Goal: Task Accomplishment & Management: Complete application form

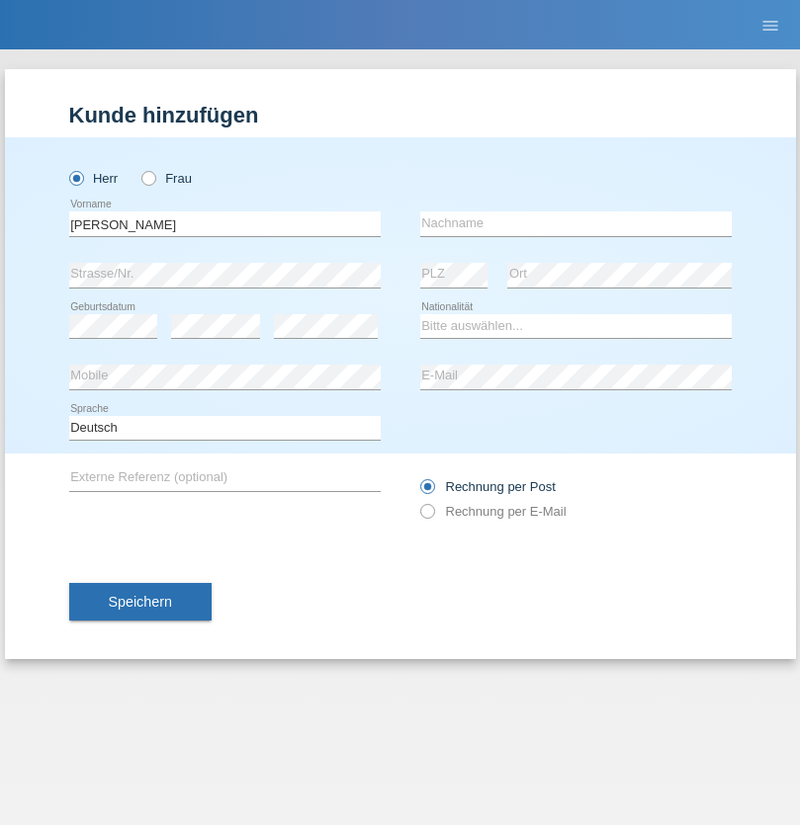
type input "Jorge"
click at [575, 223] on input "text" at bounding box center [575, 224] width 311 height 25
type input "SANTOS"
select select "PT"
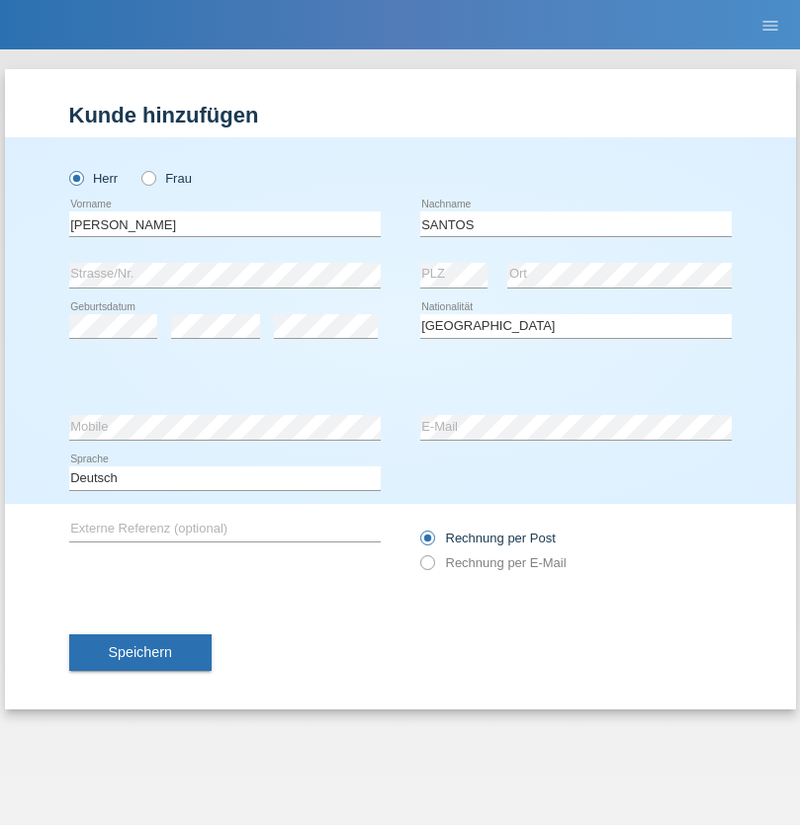
select select "C"
select select "26"
select select "12"
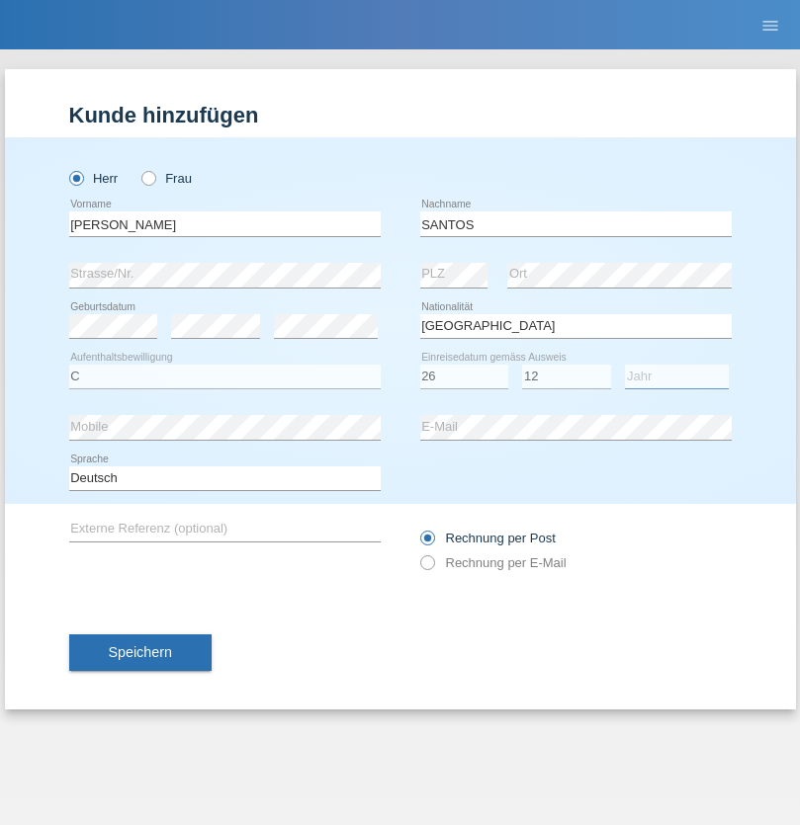
select select "2013"
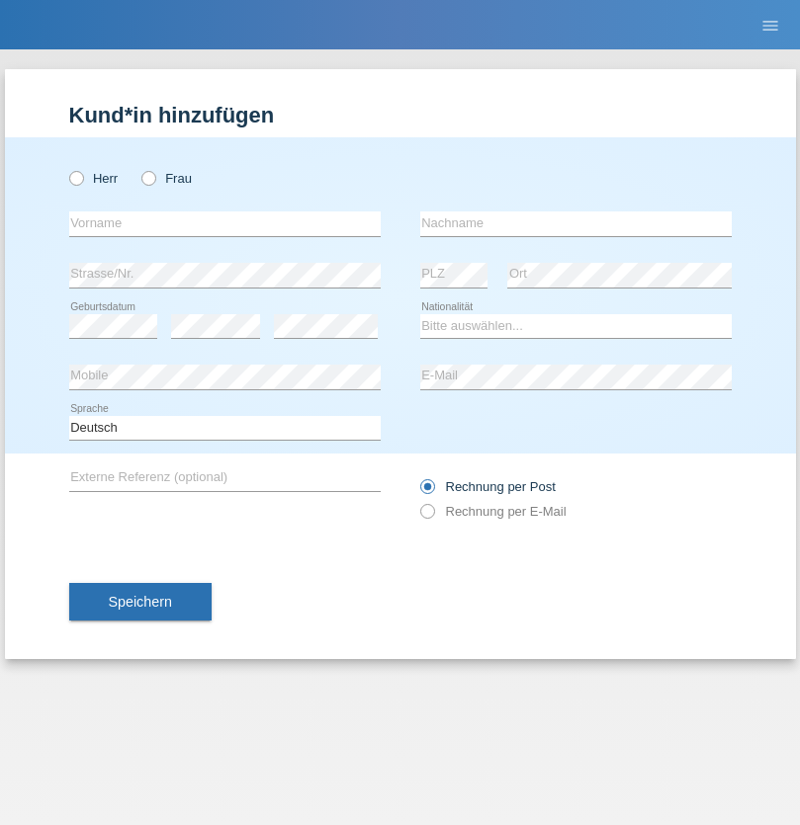
radio input "true"
click at [224, 223] on input "text" at bounding box center [224, 224] width 311 height 25
type input "[PERSON_NAME]"
click at [575, 223] on input "text" at bounding box center [575, 224] width 311 height 25
type input "Traksel"
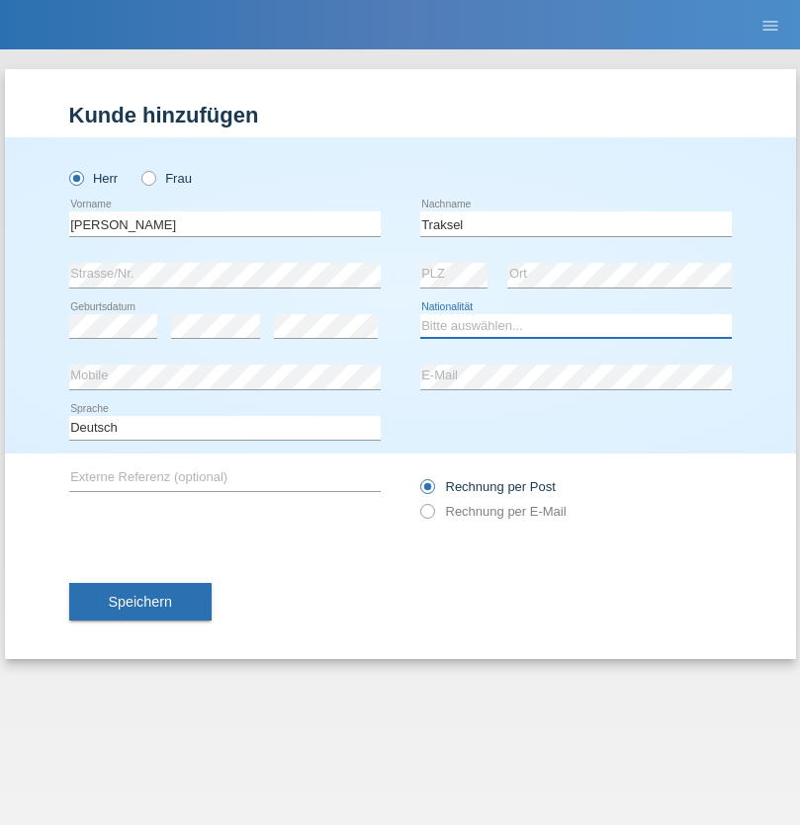
select select "DE"
select select "C"
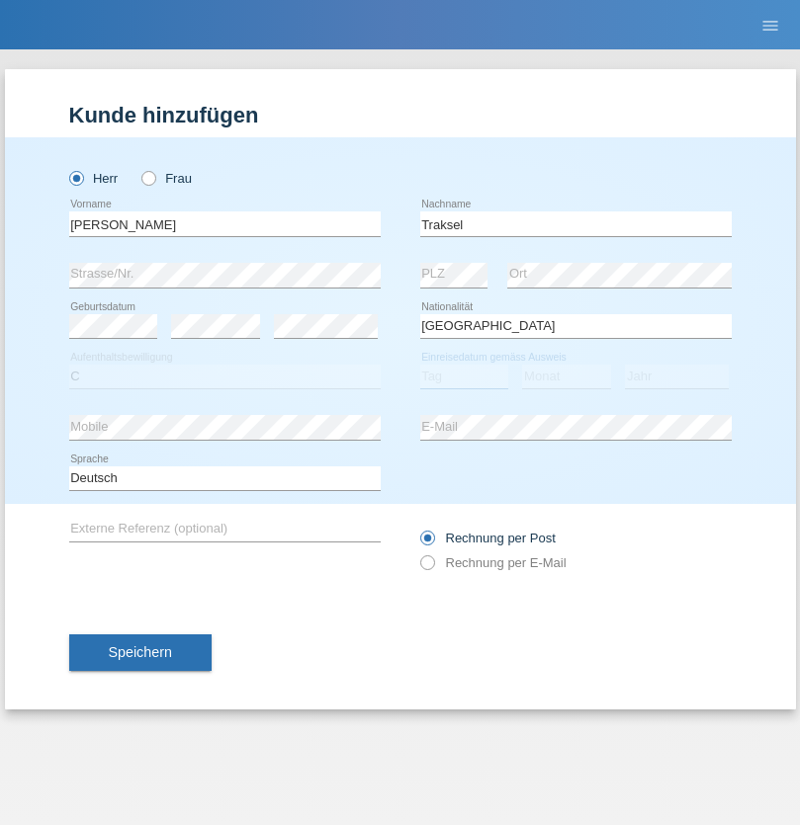
select select "01"
select select "07"
select select "2008"
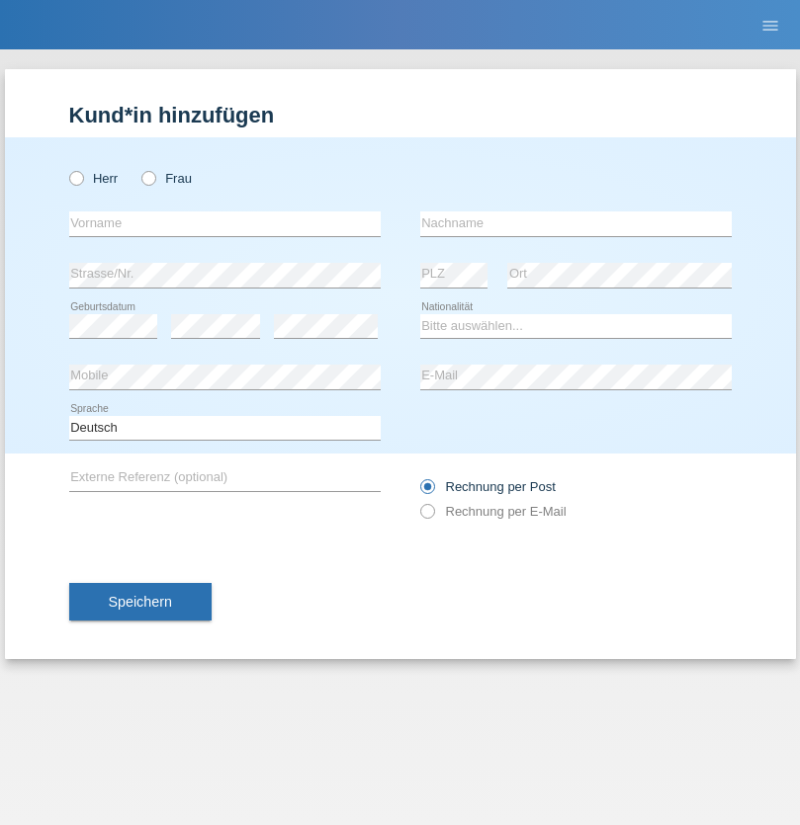
radio input "true"
click at [224, 223] on input "text" at bounding box center [224, 224] width 311 height 25
type input "Dejan"
click at [575, 223] on input "text" at bounding box center [575, 224] width 311 height 25
type input "Clanak"
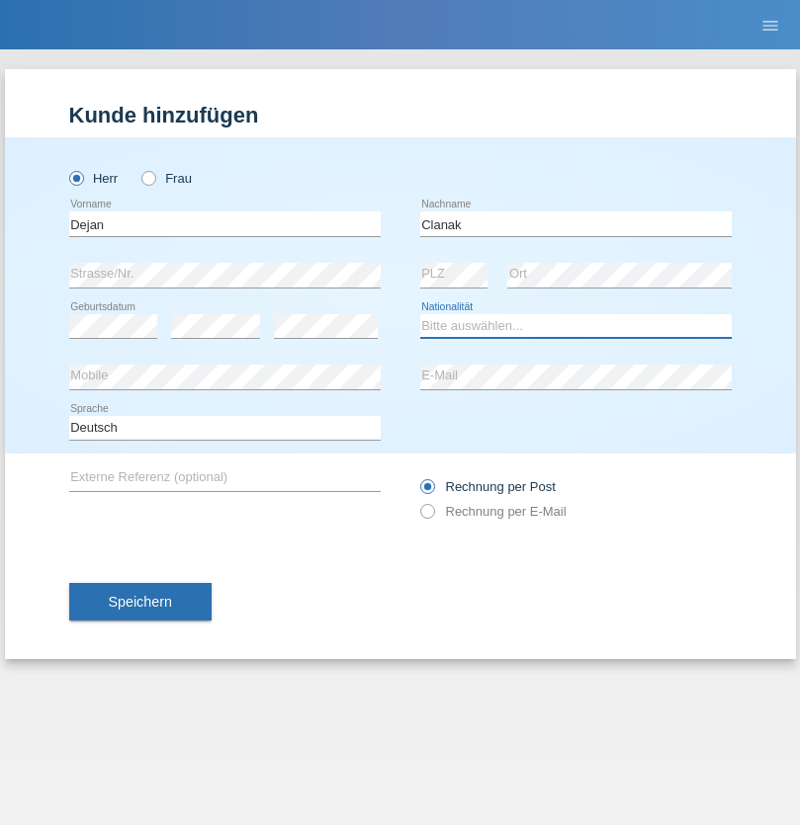
select select "HR"
select select "C"
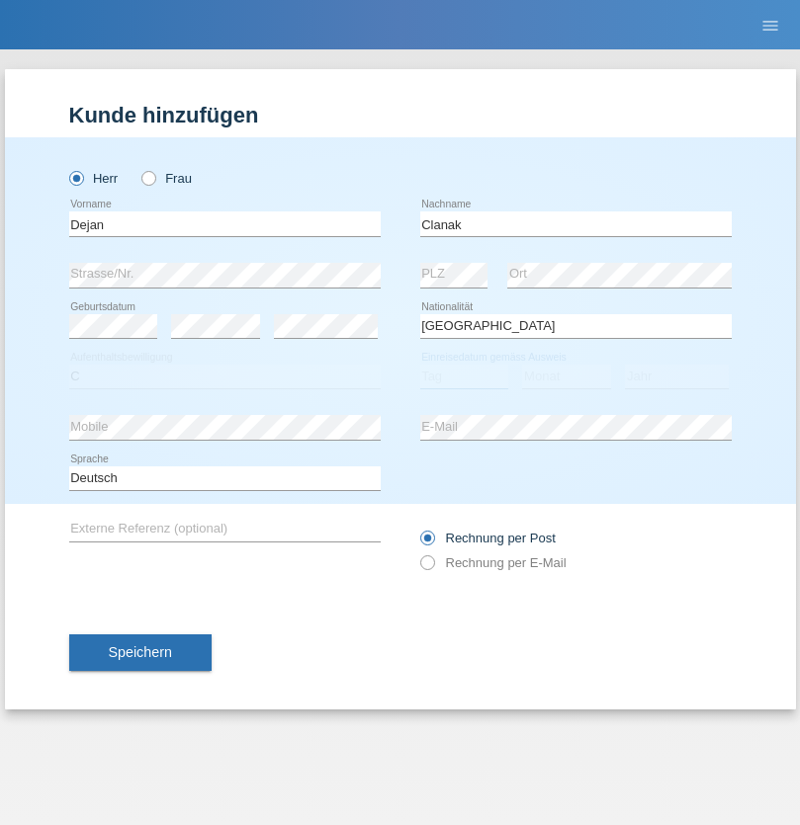
select select "11"
select select "08"
select select "2005"
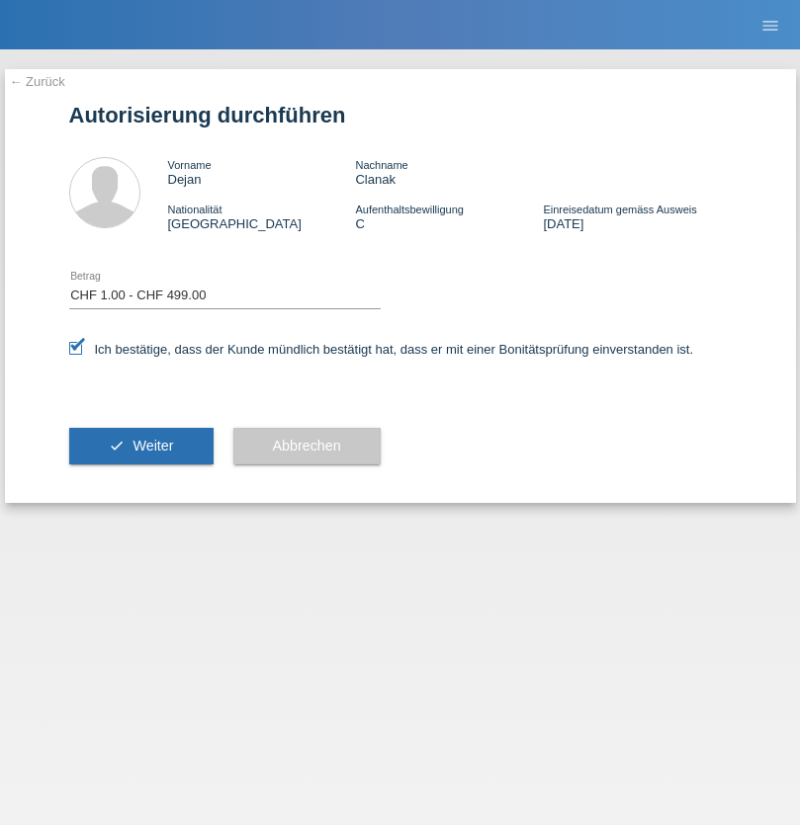
select select "1"
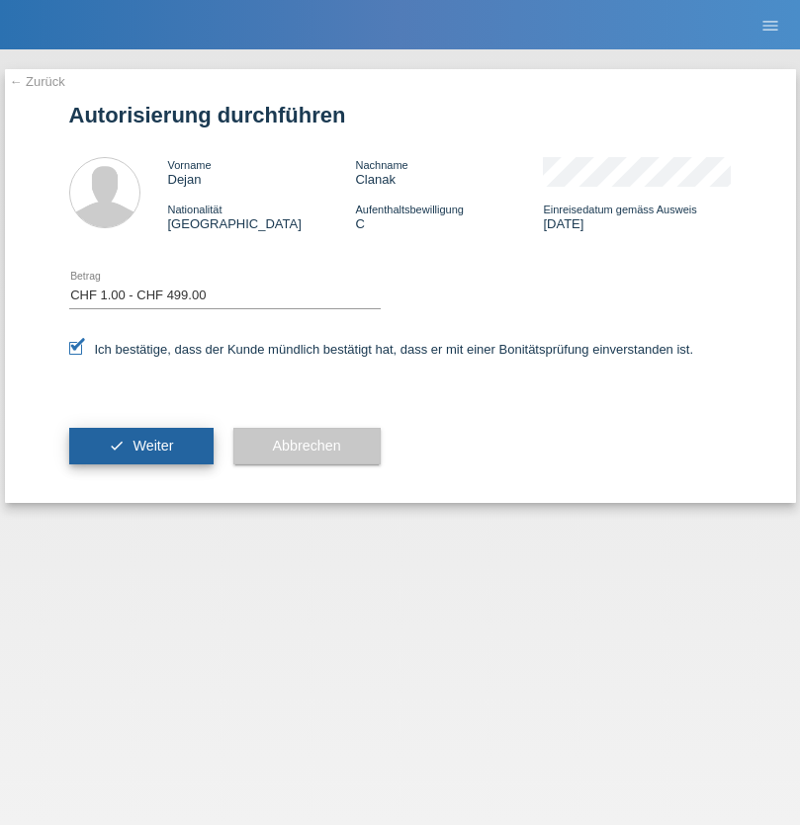
click at [140, 446] on span "Weiter" at bounding box center [152, 446] width 41 height 16
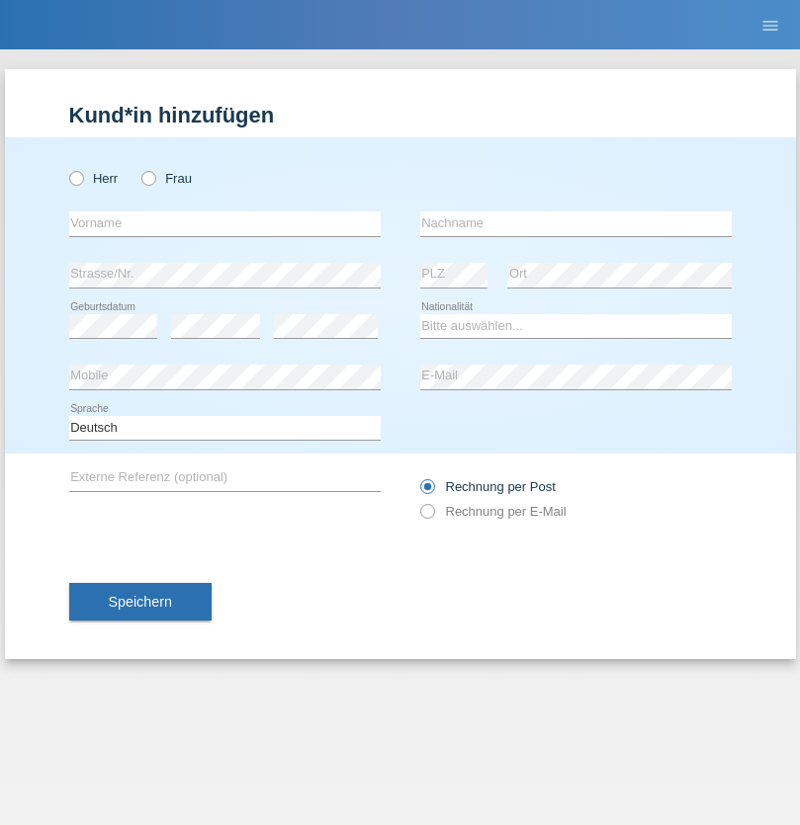
radio input "true"
click at [224, 223] on input "text" at bounding box center [224, 224] width 311 height 25
type input "Asia"
click at [575, 223] on input "text" at bounding box center [575, 224] width 311 height 25
type input "Riva"
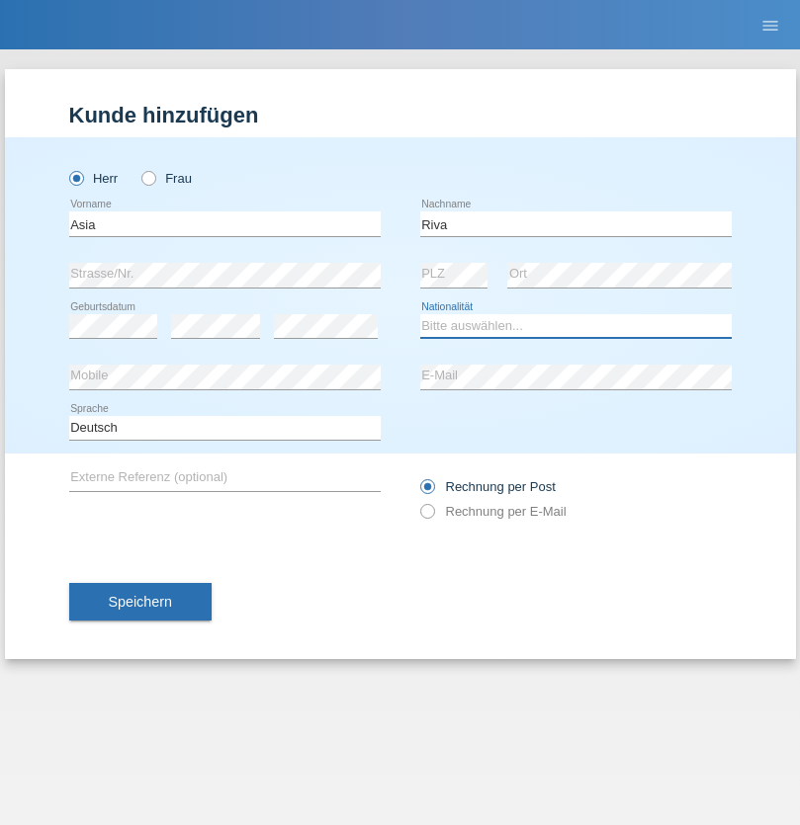
select select "IT"
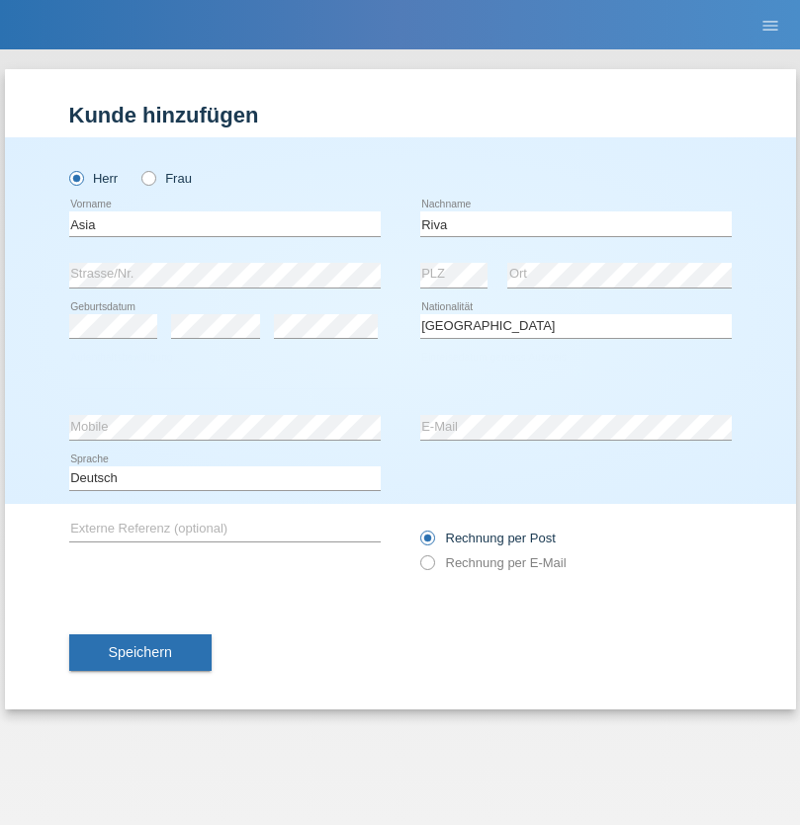
select select "C"
select select "01"
select select "06"
select select "2021"
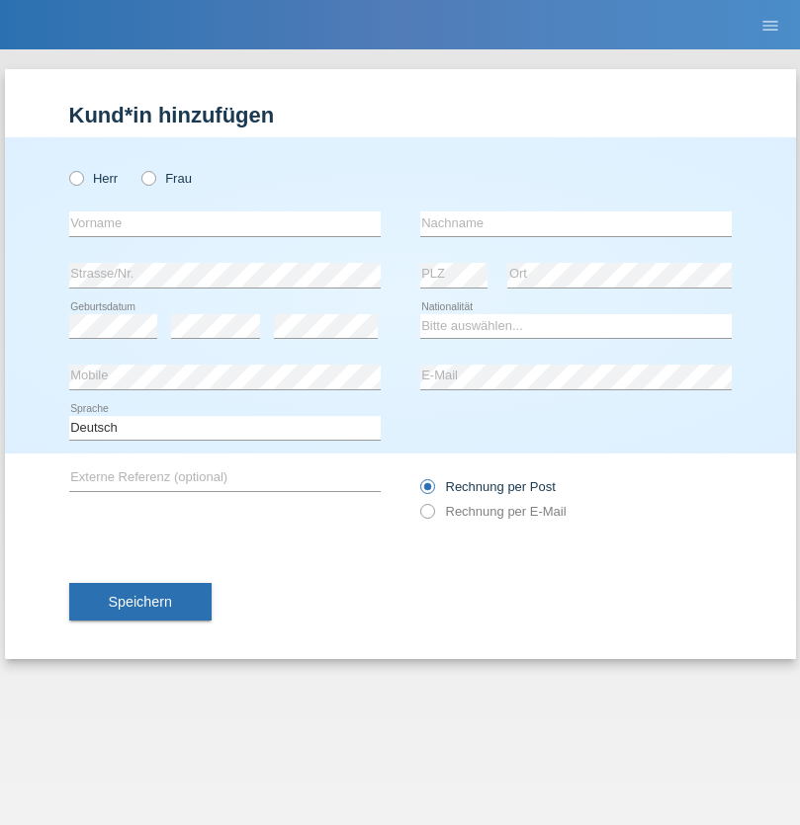
radio input "true"
click at [224, 223] on input "text" at bounding box center [224, 224] width 311 height 25
type input "Firas"
click at [575, 223] on input "text" at bounding box center [575, 224] width 311 height 25
type input "Khalil"
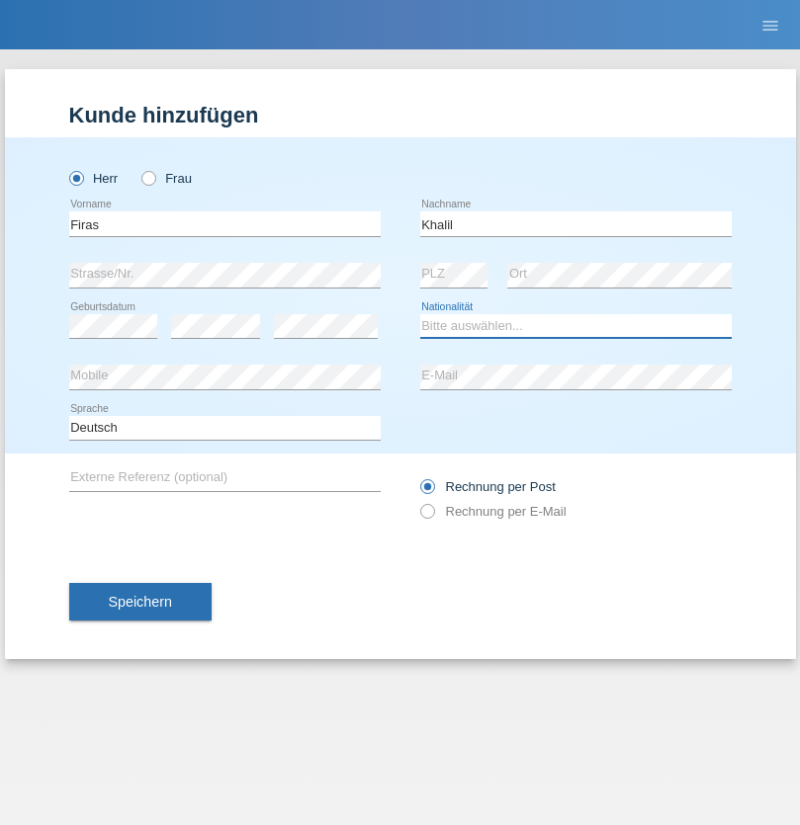
select select "IT"
select select "C"
select select "01"
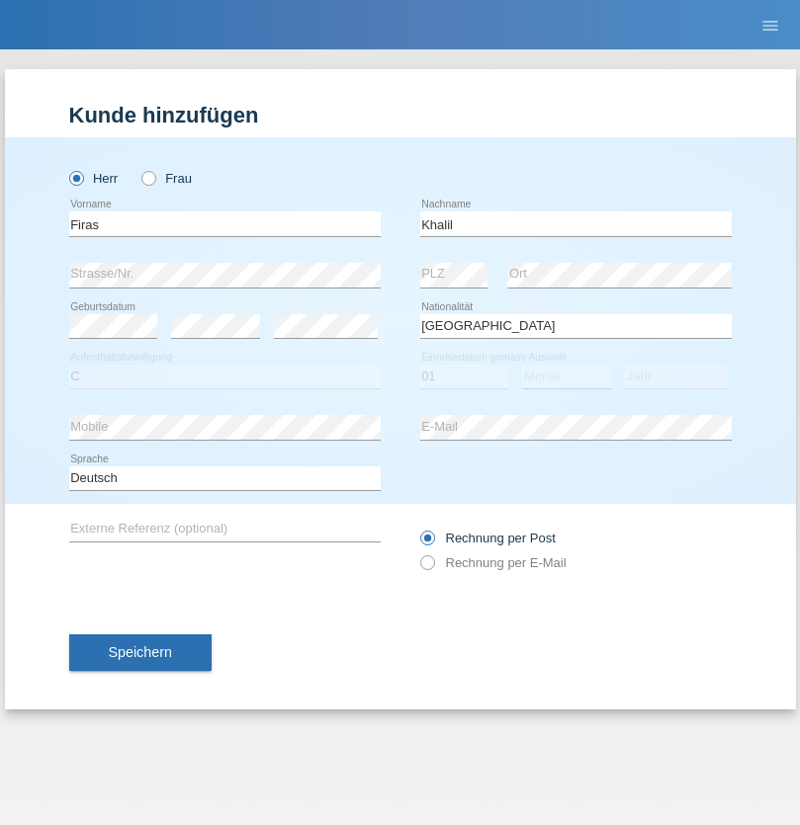
select select "03"
select select "2021"
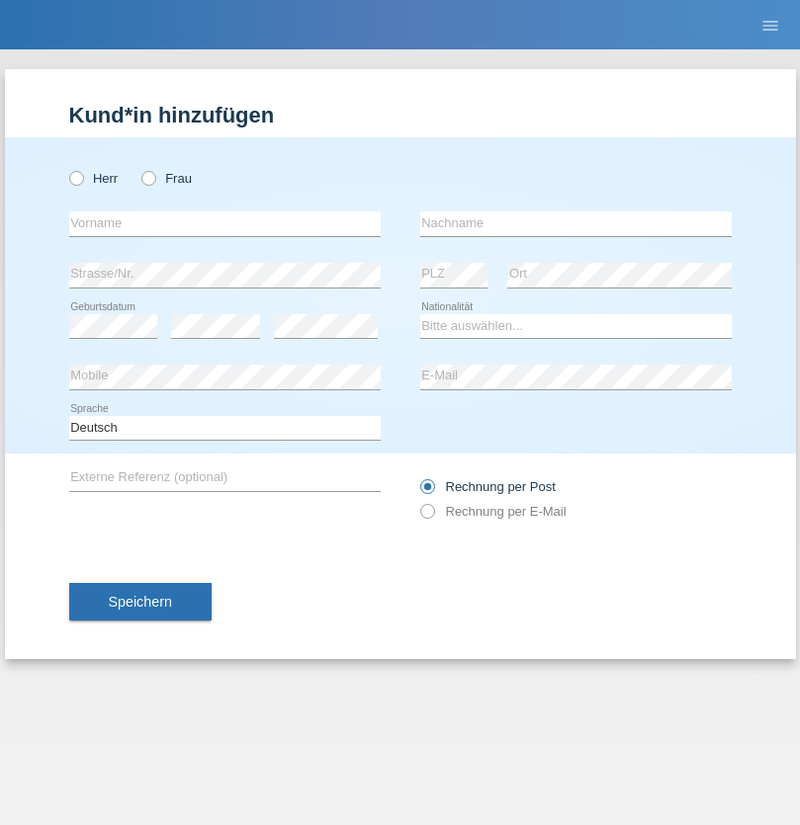
radio input "true"
click at [224, 223] on input "text" at bounding box center [224, 224] width 311 height 25
type input "Diego"
click at [575, 223] on input "text" at bounding box center [575, 224] width 311 height 25
type input "Patera"
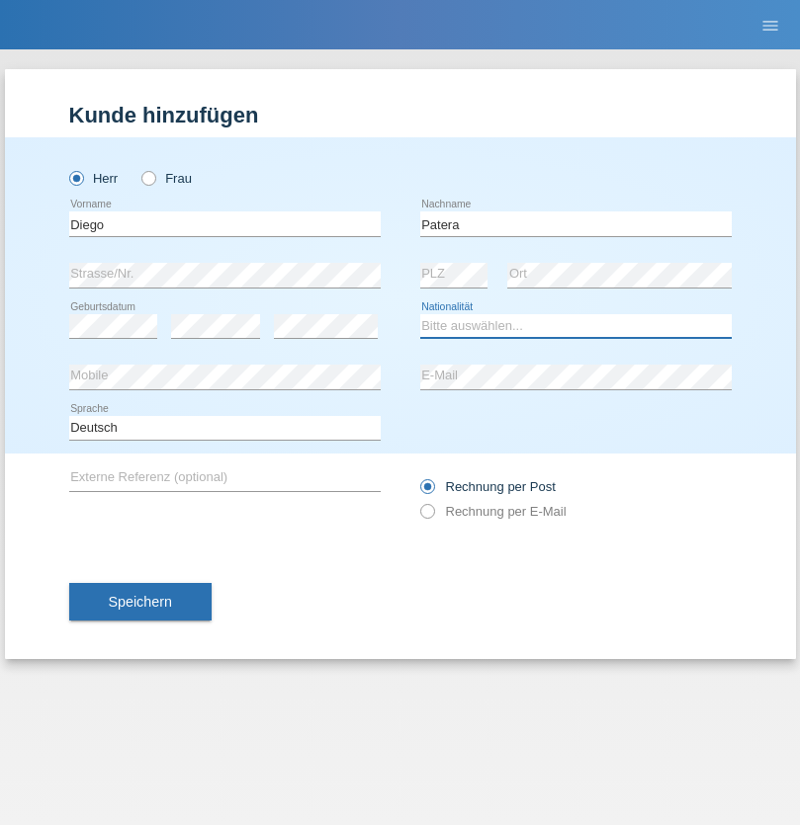
select select "CH"
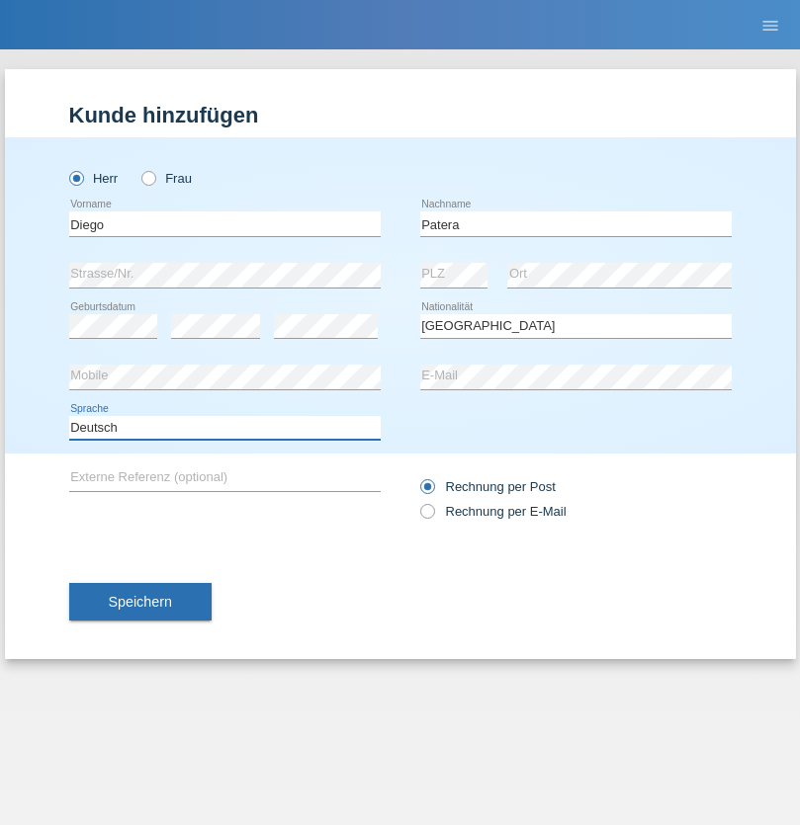
select select "en"
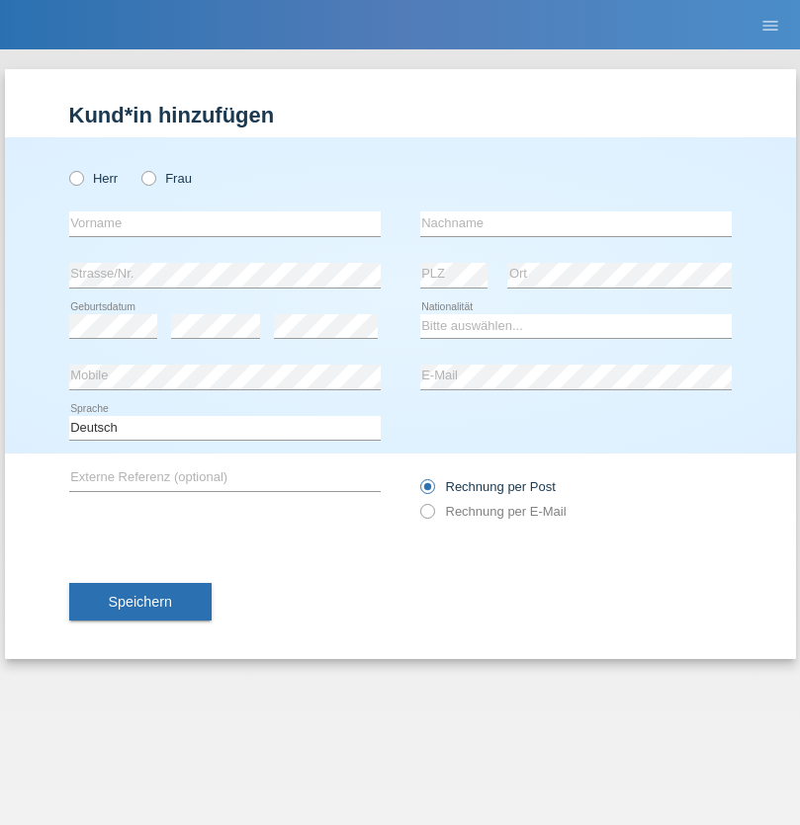
radio input "true"
click at [224, 223] on input "text" at bounding box center [224, 224] width 311 height 25
type input "Ketty"
click at [575, 223] on input "text" at bounding box center [575, 224] width 311 height 25
type input "Kalupnath"
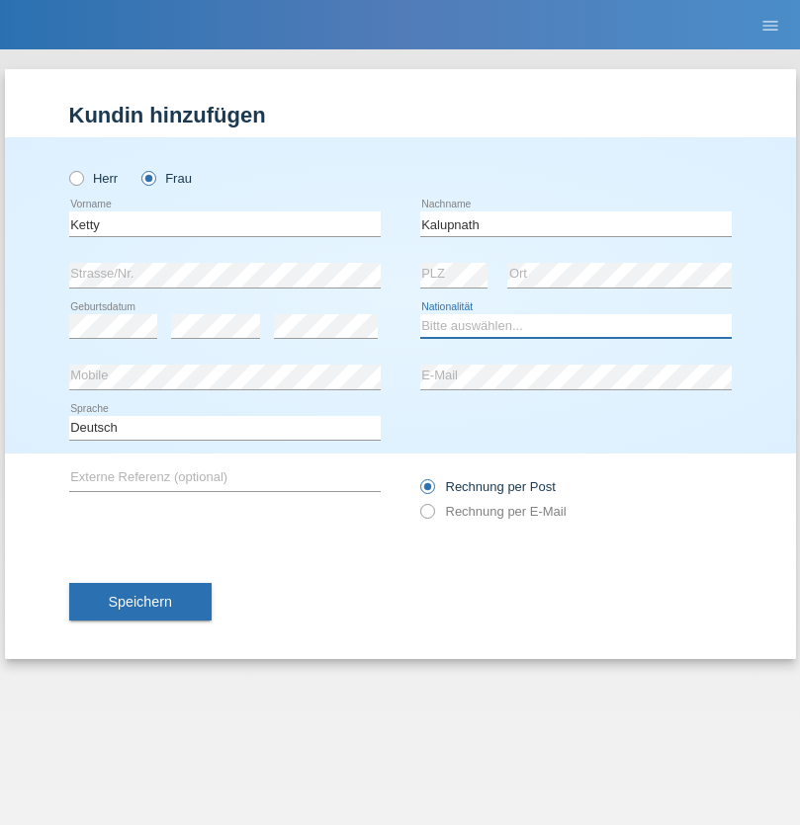
select select "CH"
radio input "true"
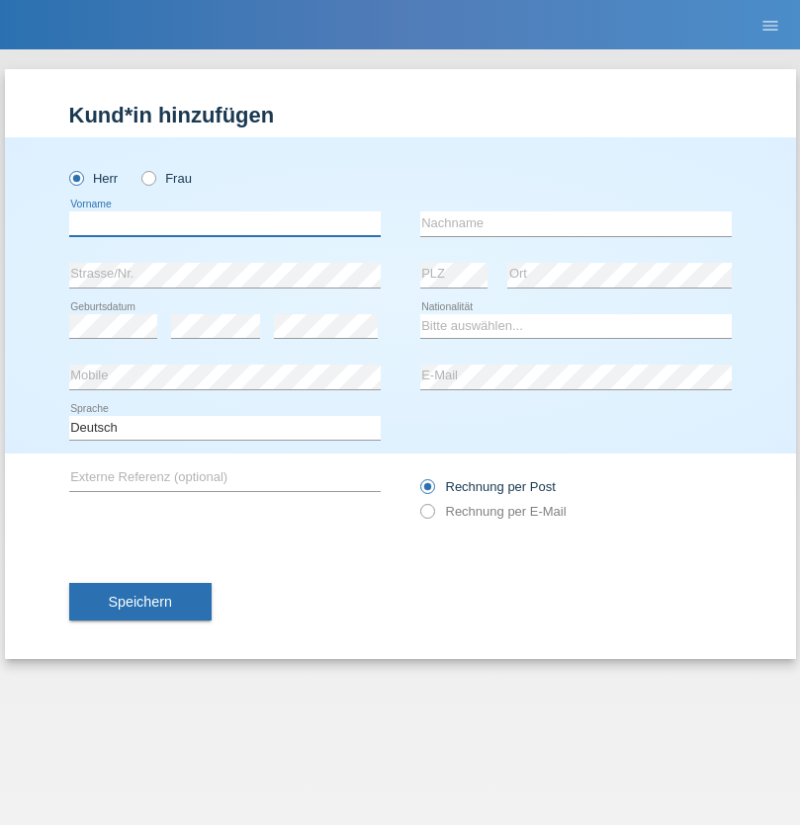
click at [224, 223] on input "text" at bounding box center [224, 224] width 311 height 25
type input "[PERSON_NAME]"
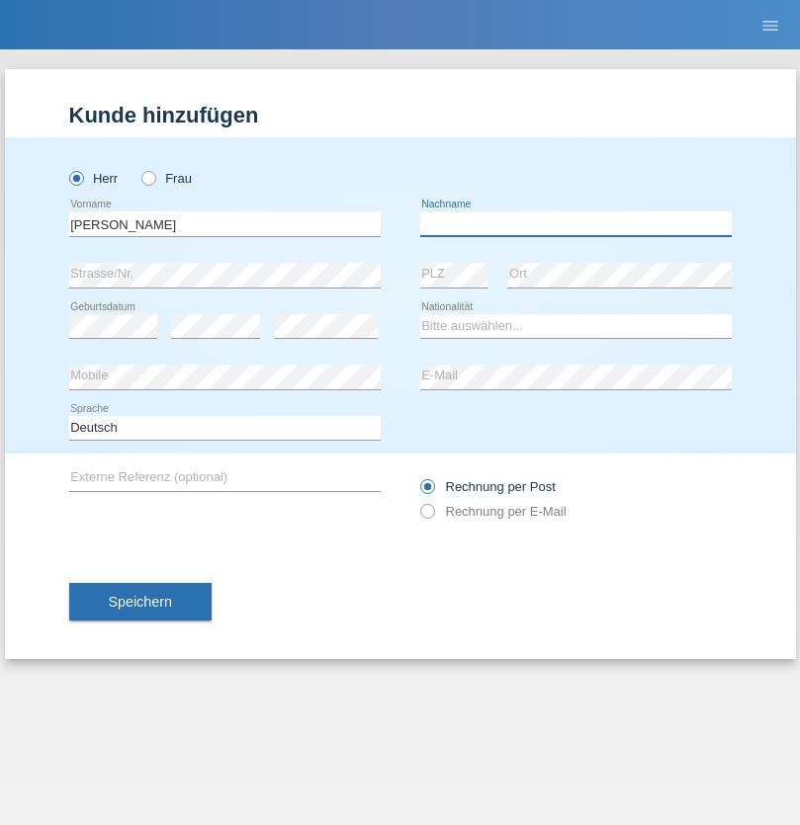
click at [575, 223] on input "text" at bounding box center [575, 224] width 311 height 25
type input "Mucha"
select select "CH"
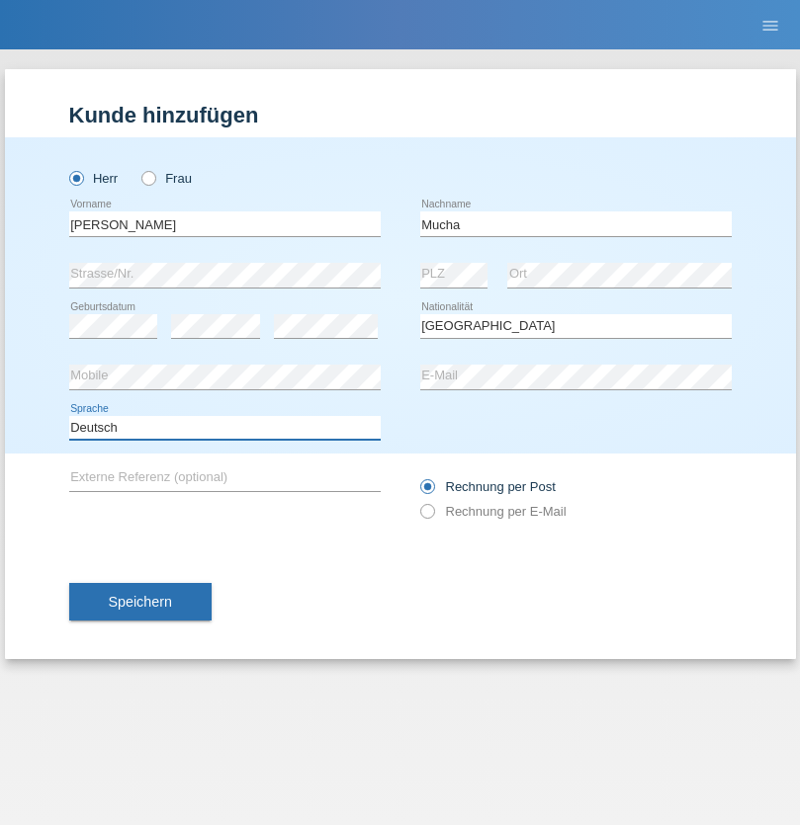
select select "en"
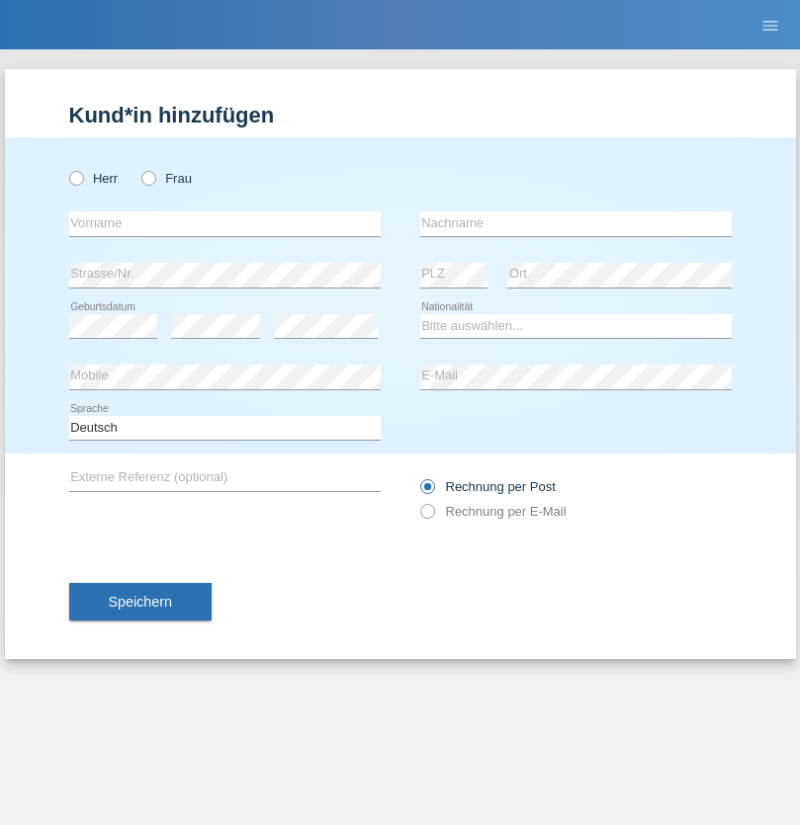
radio input "true"
click at [224, 223] on input "text" at bounding box center [224, 224] width 311 height 25
type input "Franziska"
click at [575, 223] on input "text" at bounding box center [575, 224] width 311 height 25
type input "Starke"
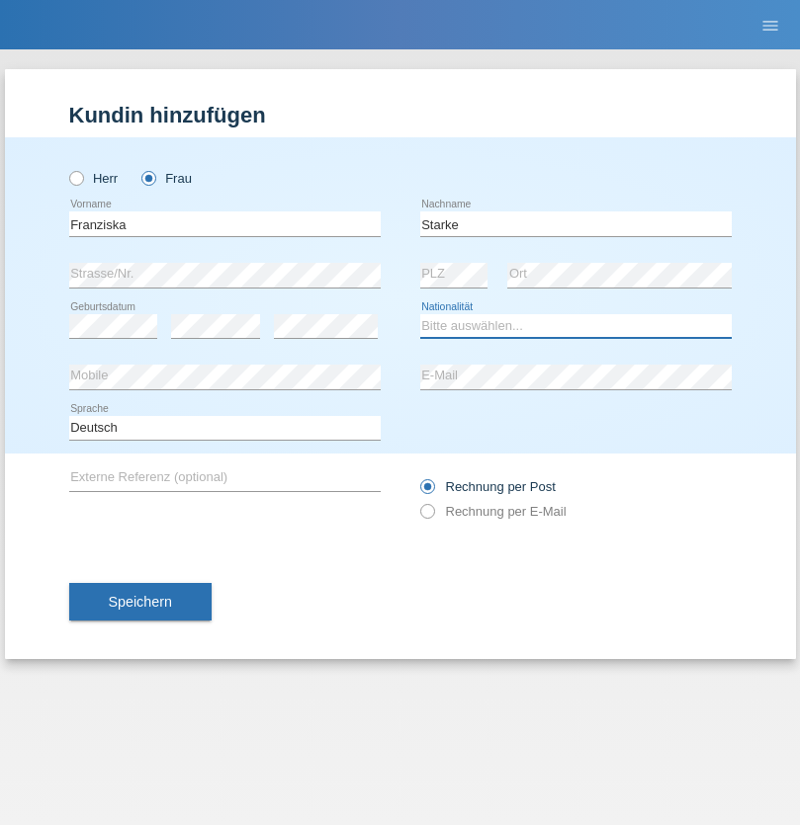
select select "DE"
select select "C"
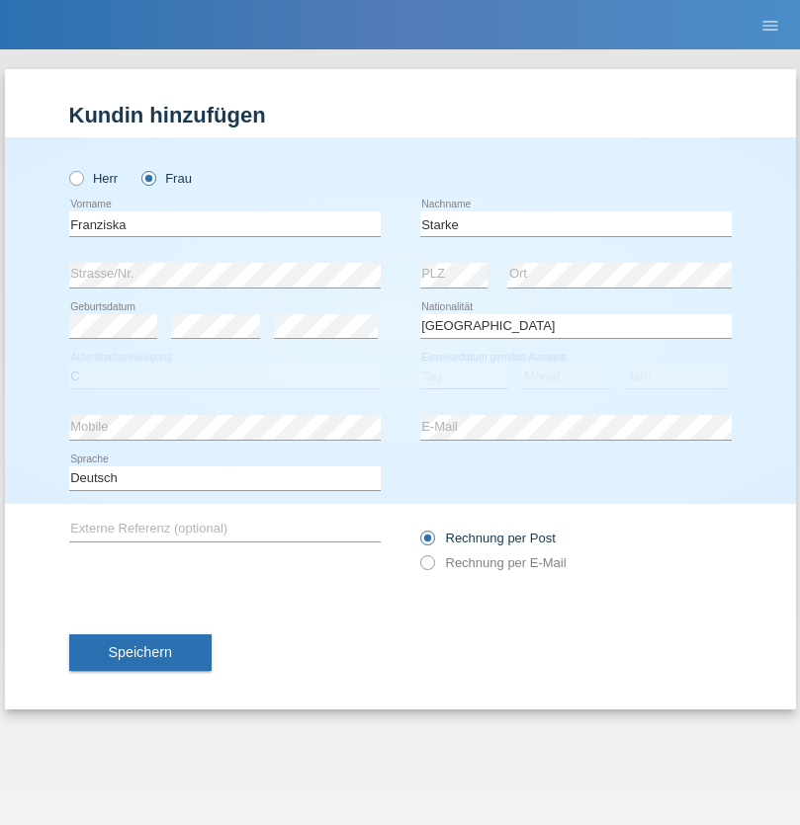
select select "01"
select select "03"
select select "1985"
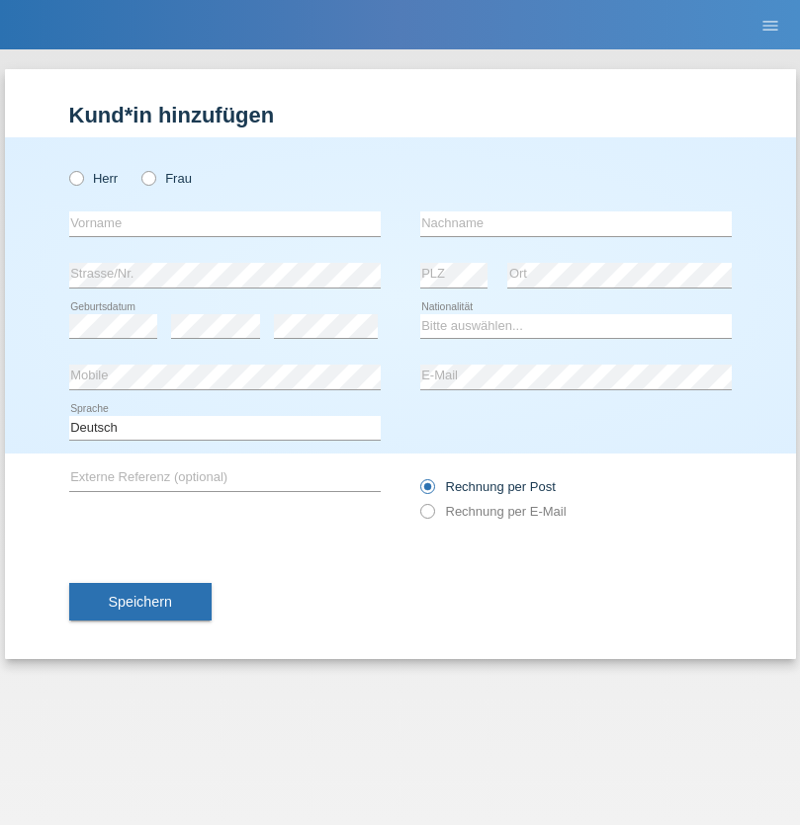
radio input "true"
click at [224, 223] on input "text" at bounding box center [224, 224] width 311 height 25
type input "Vedrana"
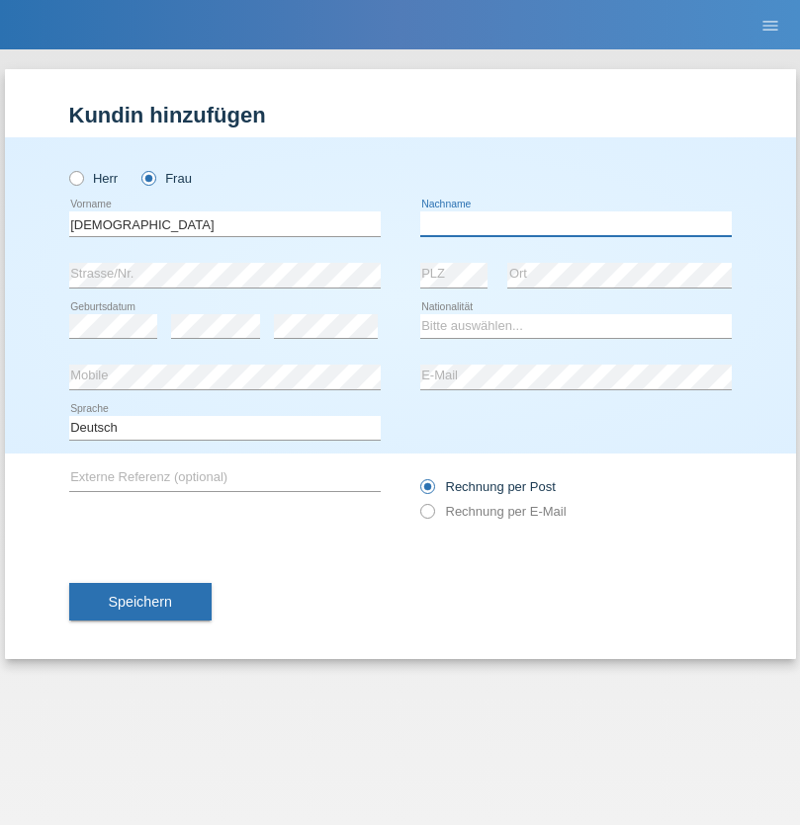
click at [575, 223] on input "text" at bounding box center [575, 224] width 311 height 25
type input "Cimbaljević"
select select "HR"
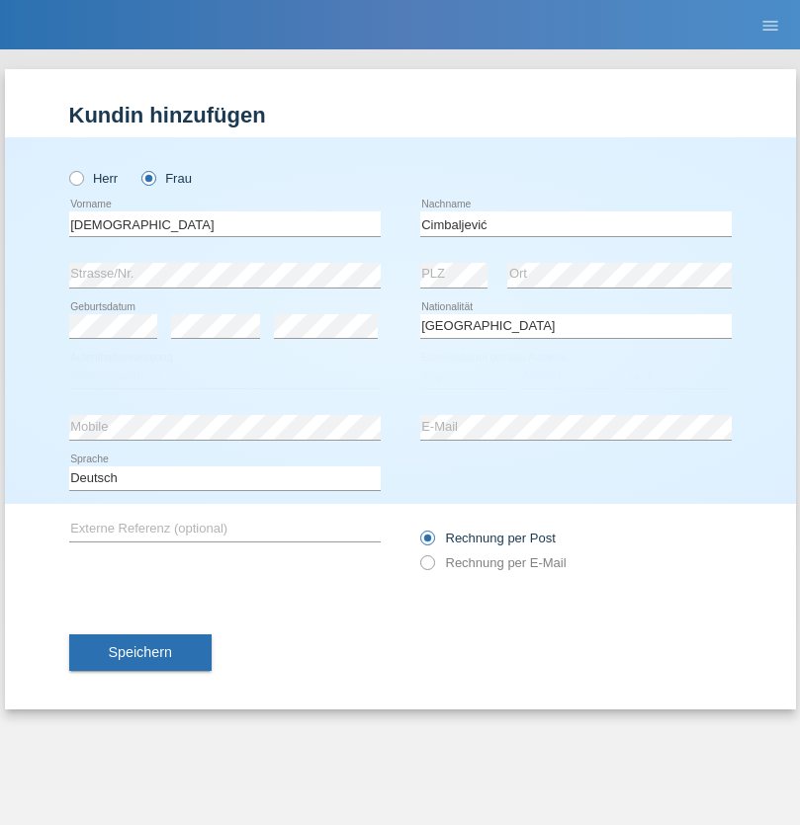
select select "C"
select select "13"
select select "08"
select select "2021"
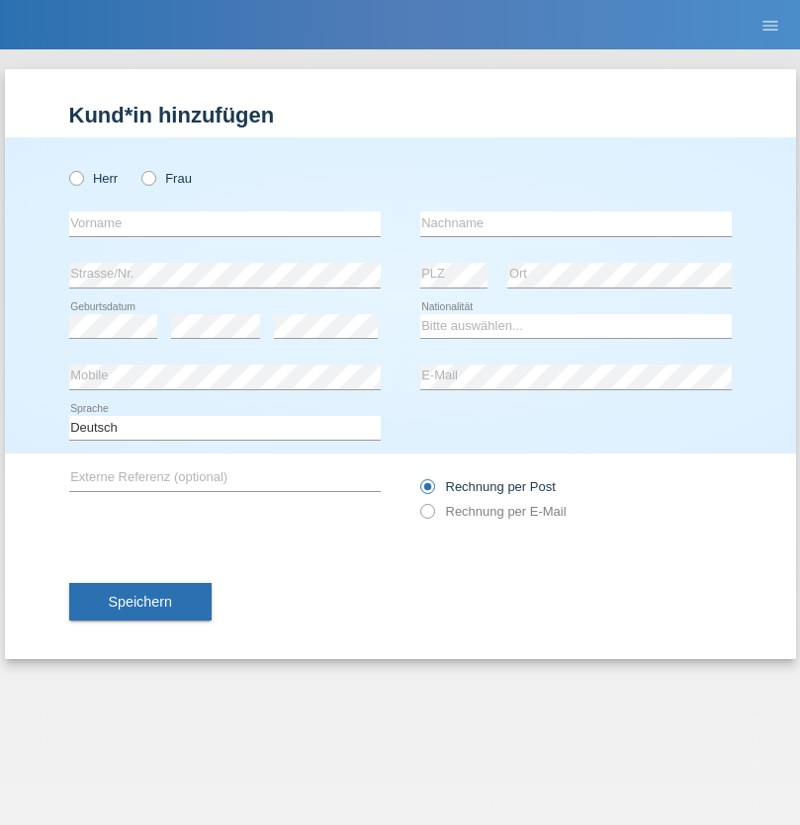
radio input "true"
click at [224, 223] on input "text" at bounding box center [224, 224] width 311 height 25
type input "Batsche"
click at [575, 223] on input "text" at bounding box center [575, 224] width 311 height 25
type input "Arifoska"
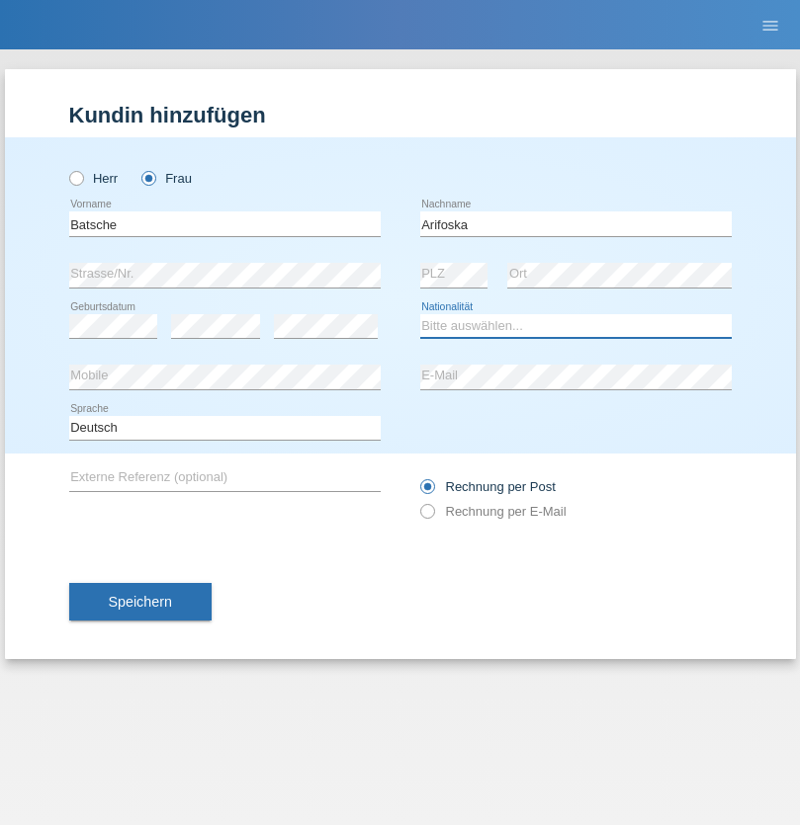
select select "CH"
radio input "true"
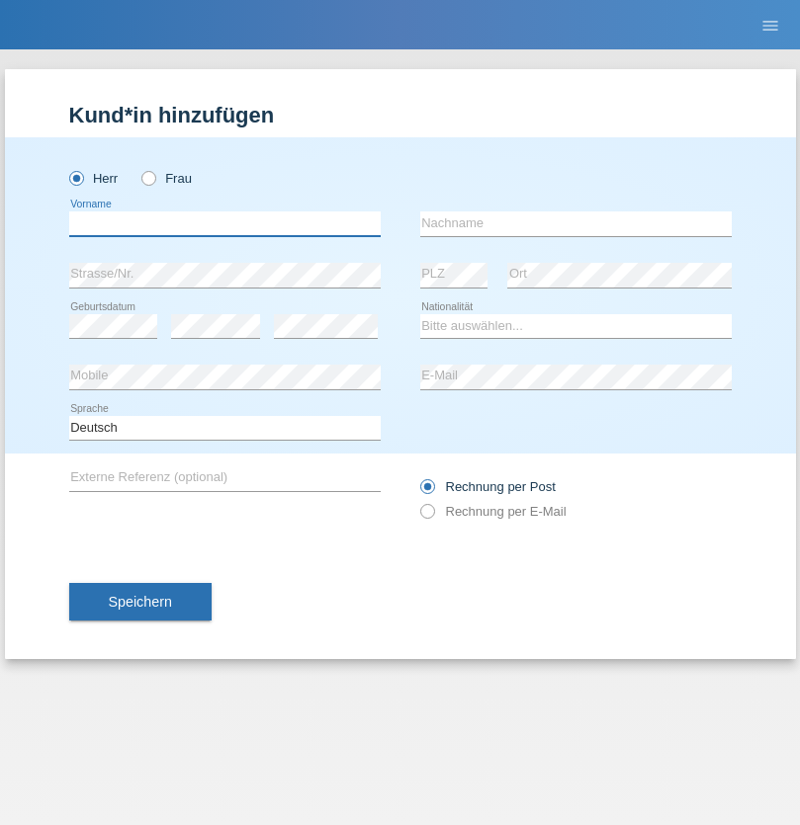
click at [224, 223] on input "text" at bounding box center [224, 224] width 311 height 25
type input "Emre"
click at [575, 223] on input "text" at bounding box center [575, 224] width 311 height 25
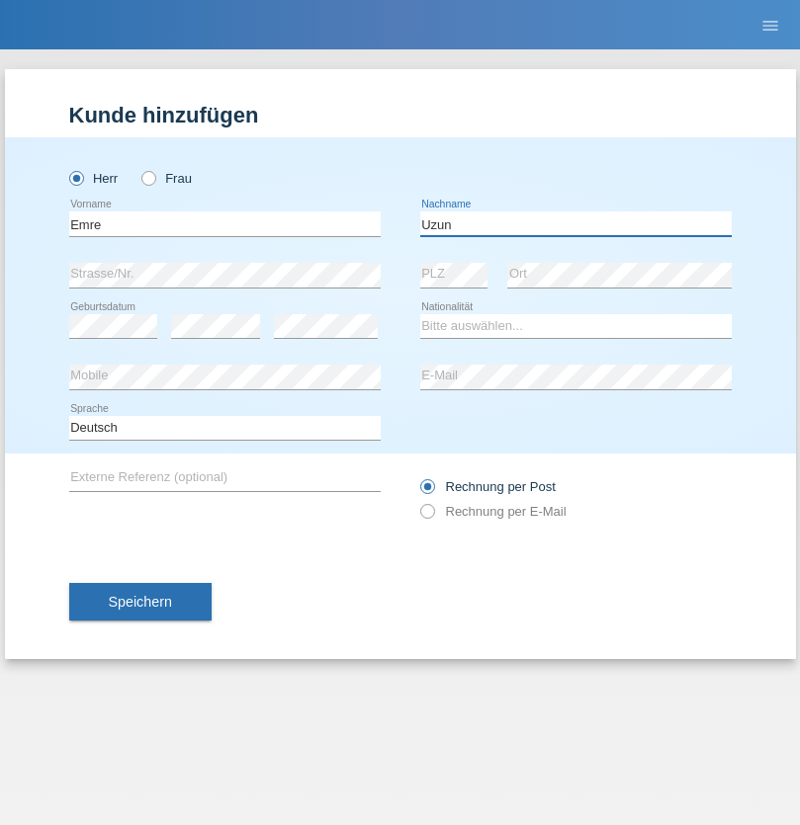
type input "Uzun"
select select "CH"
